Goal: Check status

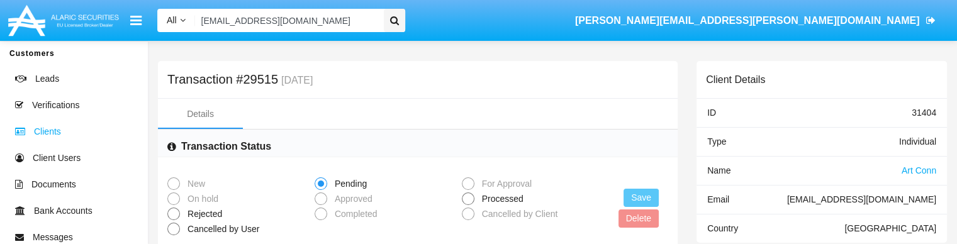
click at [47, 128] on span "Clients" at bounding box center [47, 131] width 27 height 13
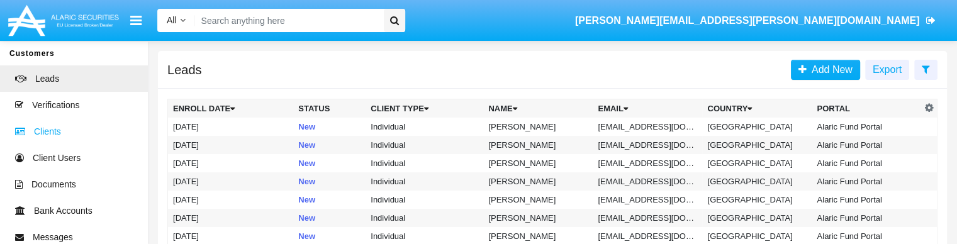
click at [45, 133] on span "Clients" at bounding box center [47, 131] width 27 height 13
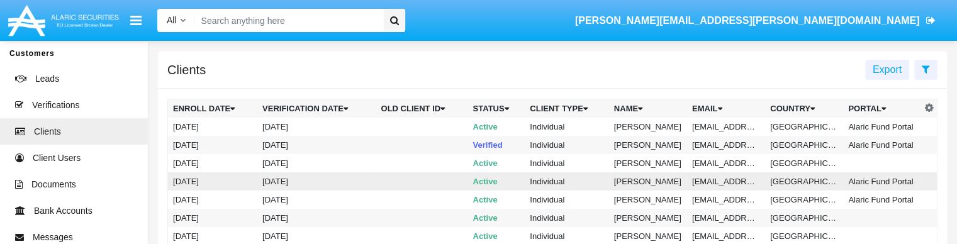
click at [317, 183] on td "[DATE]" at bounding box center [316, 181] width 118 height 18
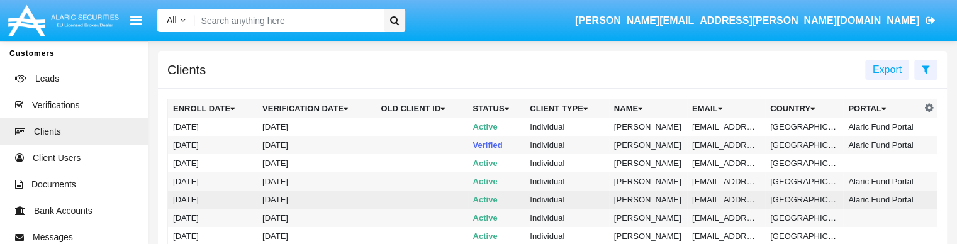
click at [186, 201] on td "[DATE]" at bounding box center [212, 200] width 89 height 18
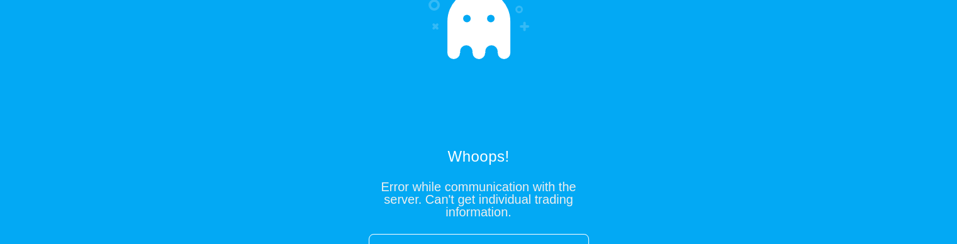
scroll to position [20, 0]
